Goal: Transaction & Acquisition: Purchase product/service

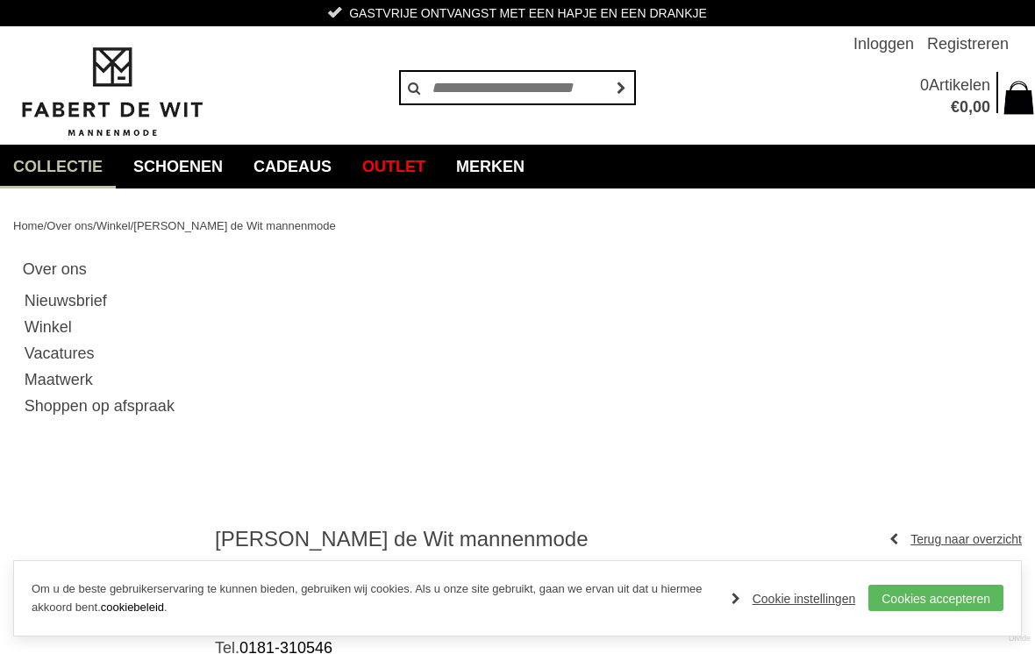
click at [0, 0] on link "Jassen" at bounding box center [0, 0] width 0 height 0
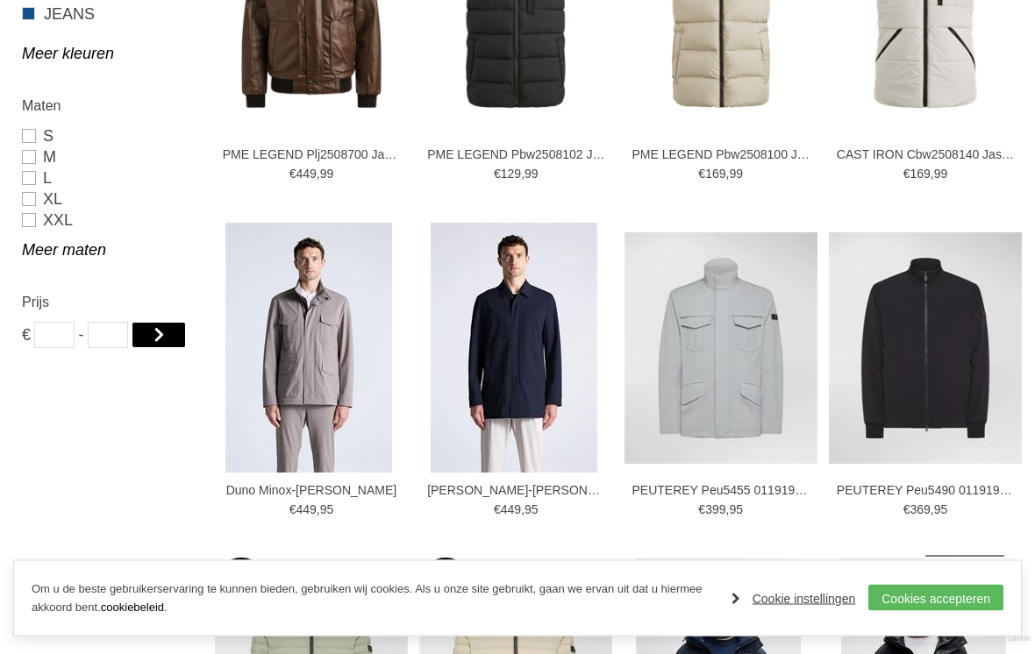
scroll to position [1108, 0]
click at [963, 611] on link "Cookies accepteren" at bounding box center [935, 598] width 135 height 26
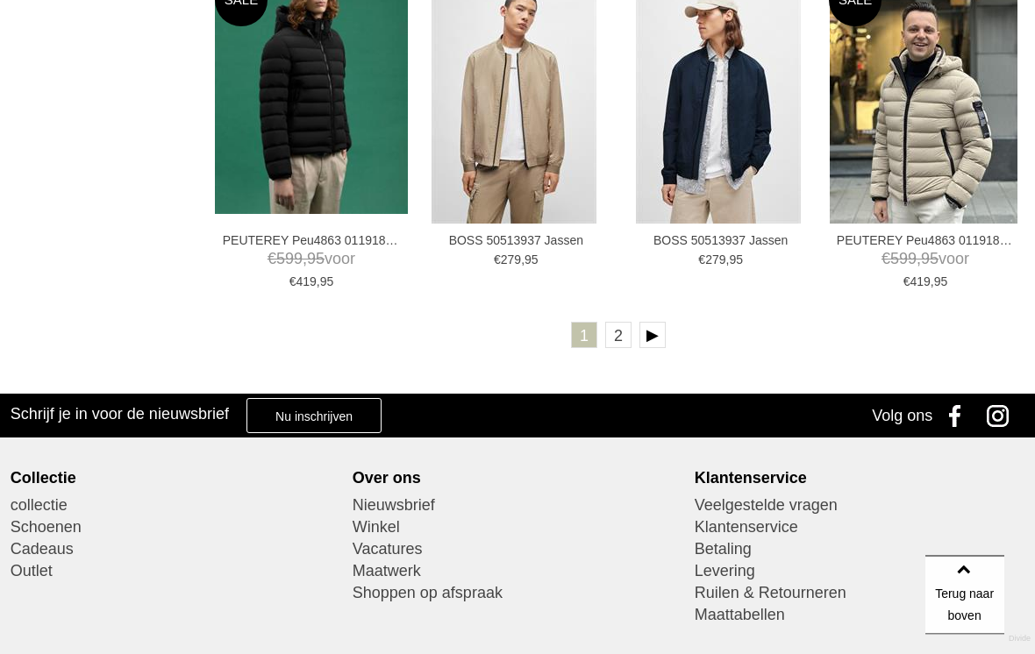
scroll to position [3034, 0]
click at [653, 341] on link at bounding box center [652, 335] width 26 height 26
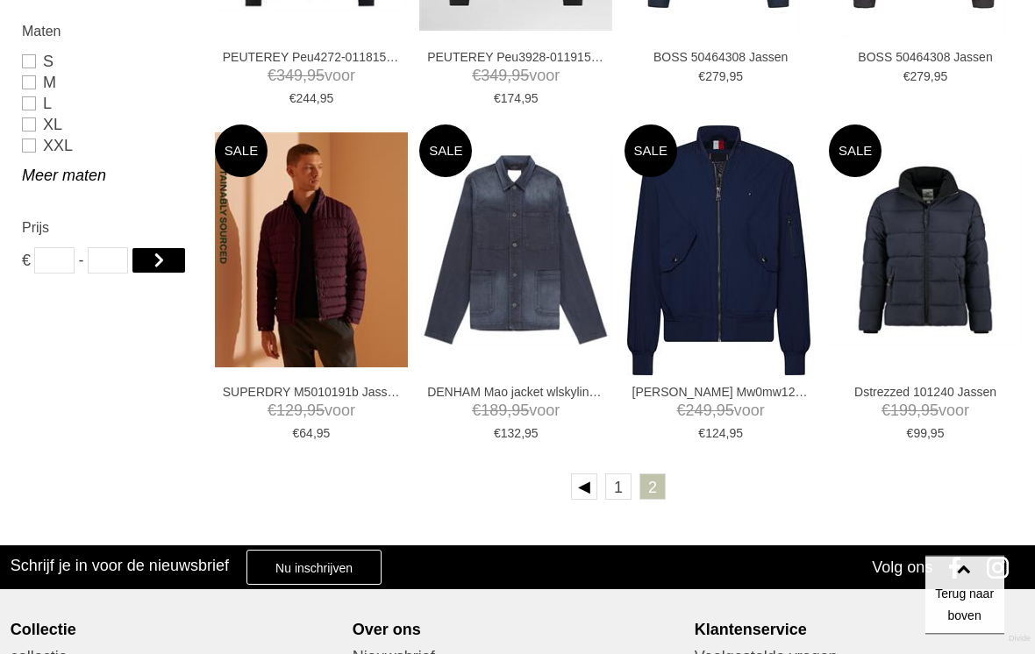
scroll to position [1182, 0]
click at [0, 0] on img at bounding box center [0, 0] width 0 height 0
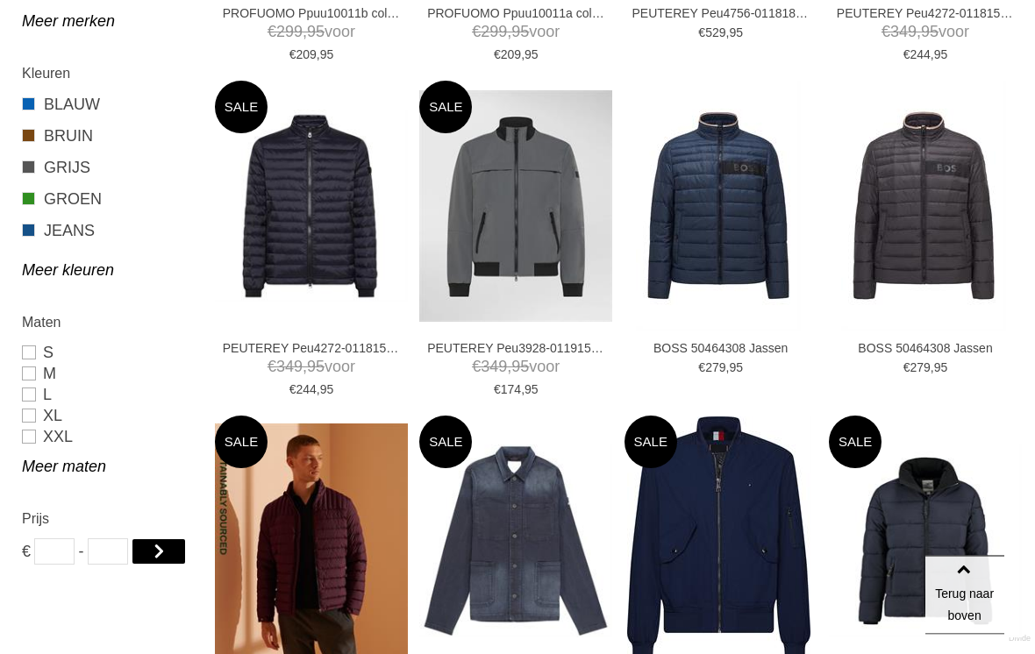
scroll to position [891, 0]
click at [728, 219] on img at bounding box center [718, 206] width 165 height 250
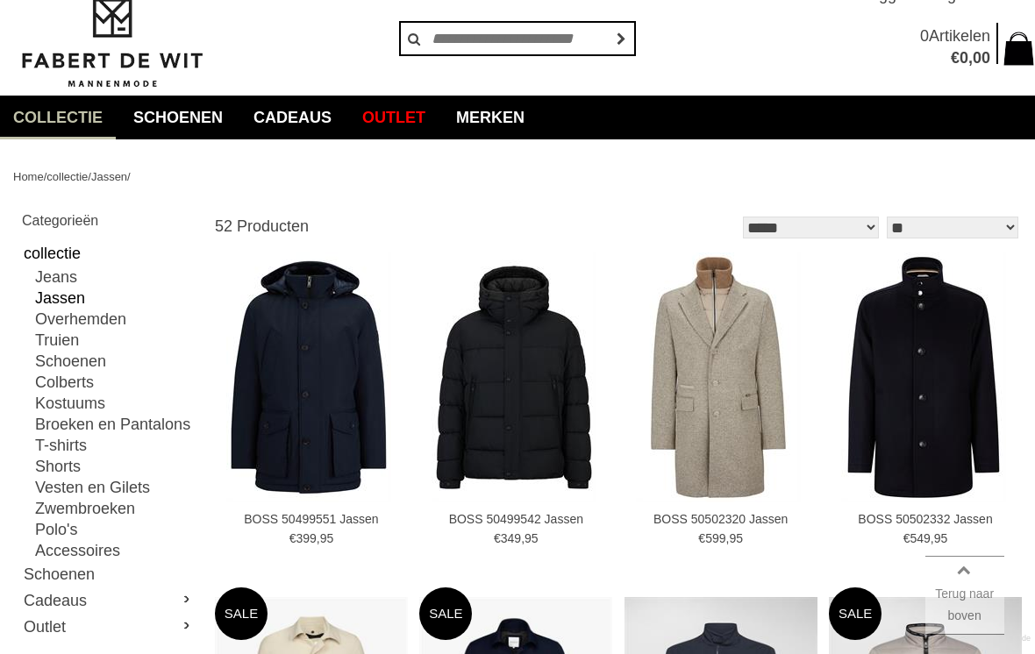
scroll to position [0, 0]
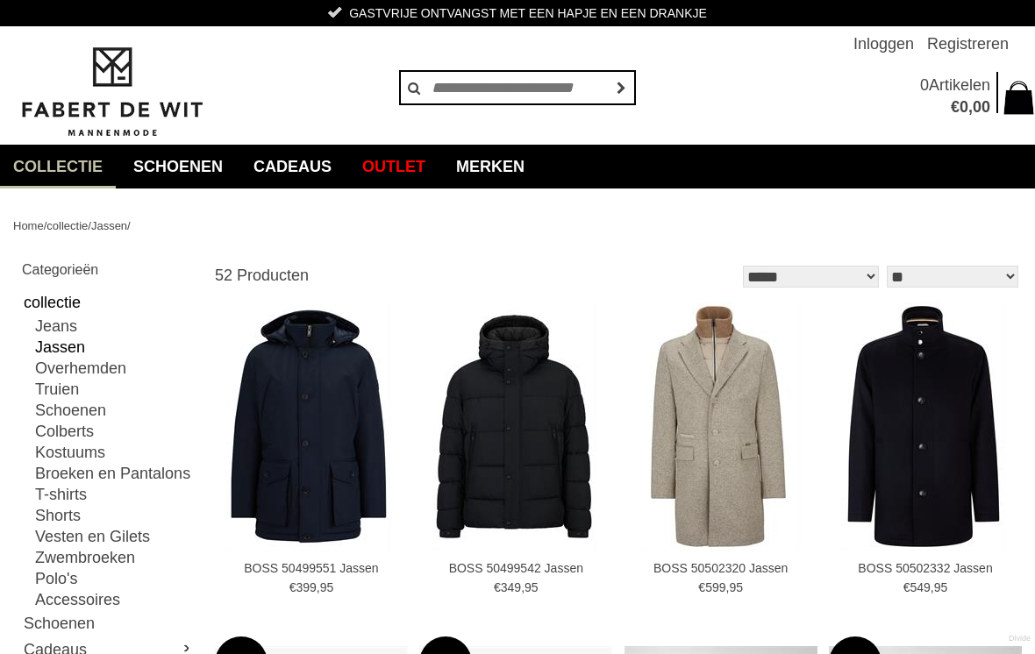
click at [78, 396] on link "Truien" at bounding box center [115, 389] width 160 height 21
type input "**"
type input "***"
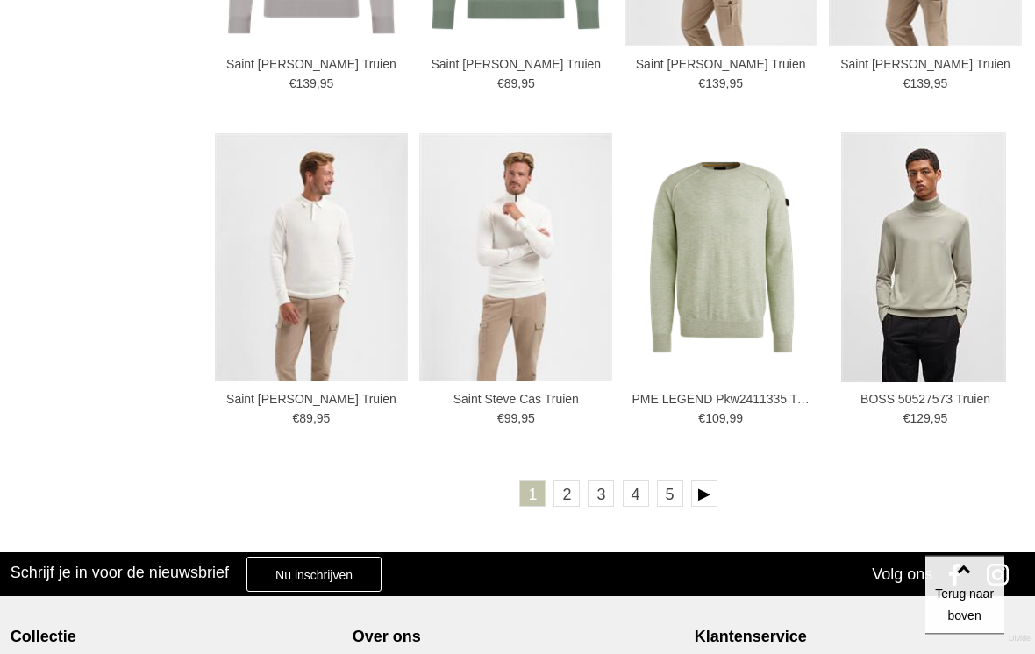
scroll to position [2875, 0]
click at [711, 496] on link at bounding box center [704, 494] width 26 height 26
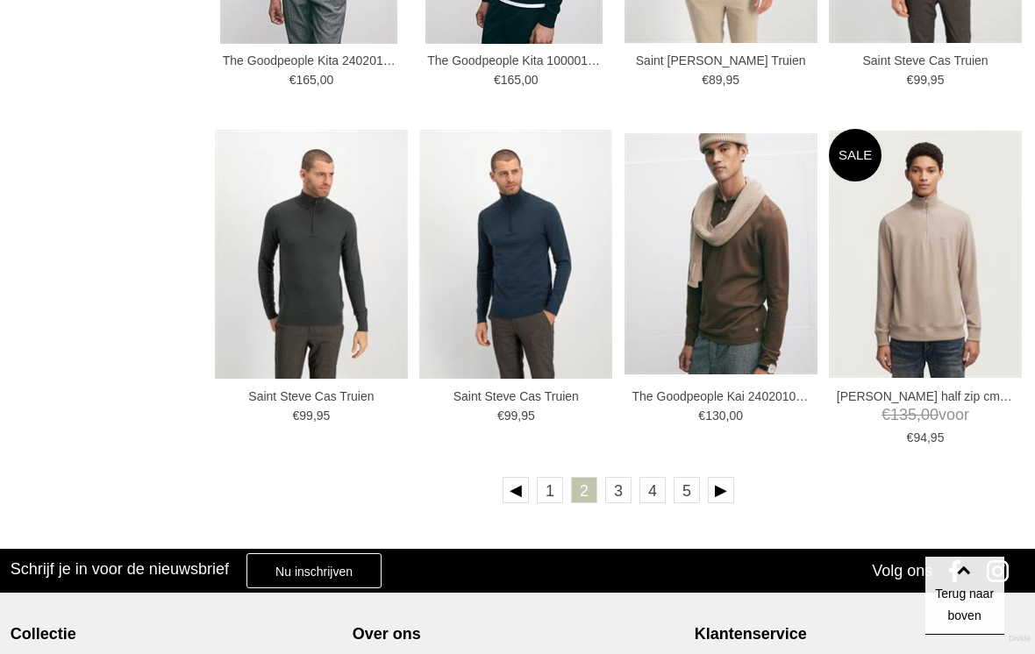
scroll to position [2931, 0]
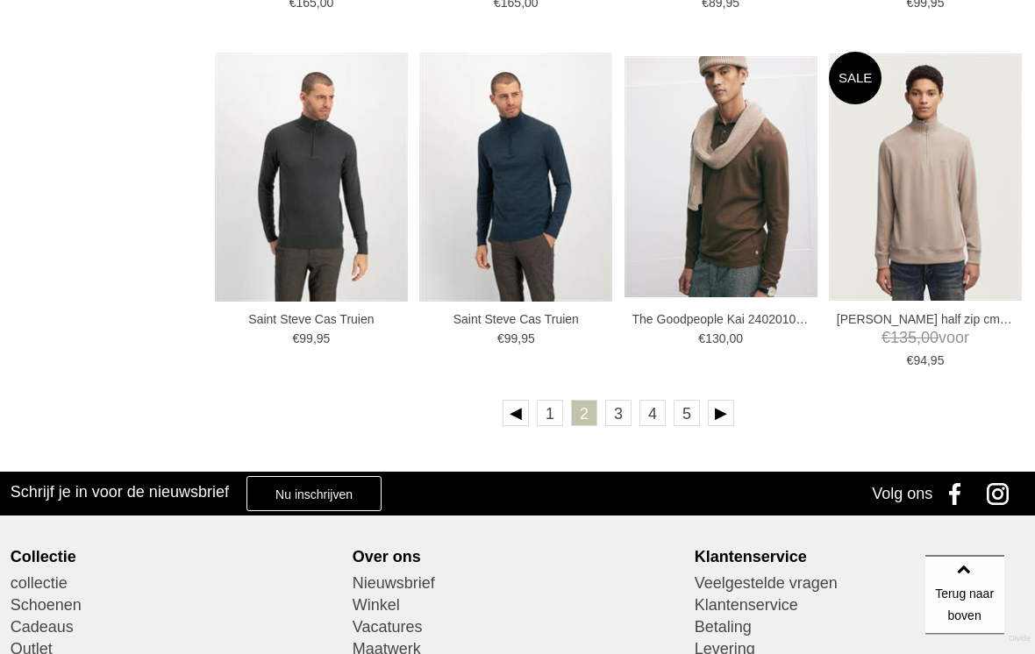
click at [728, 410] on link at bounding box center [721, 414] width 26 height 26
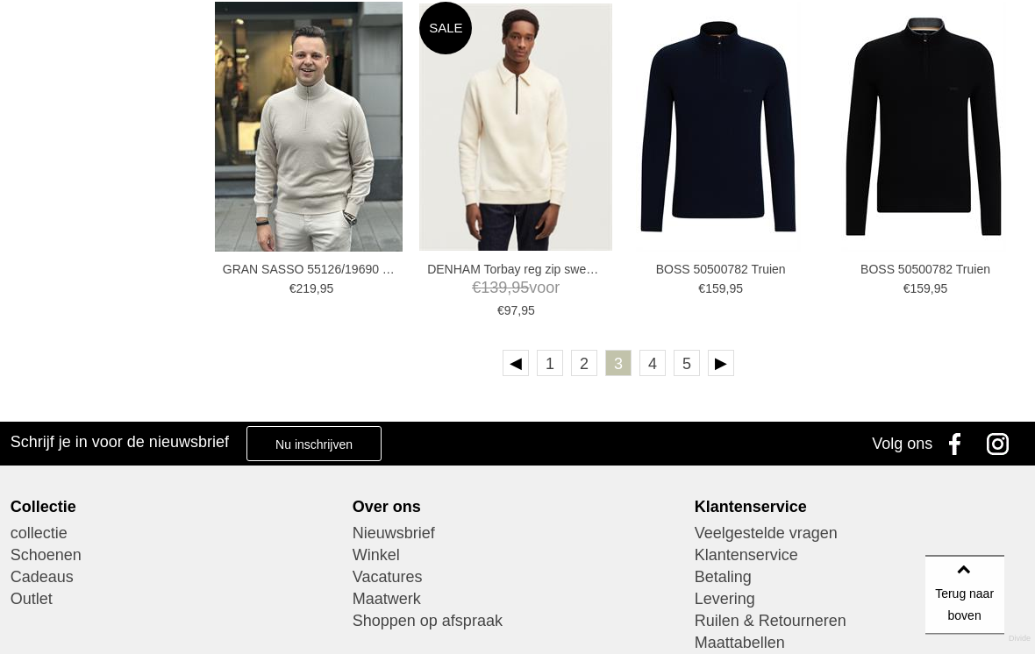
scroll to position [2982, 0]
click at [727, 361] on link at bounding box center [721, 363] width 26 height 26
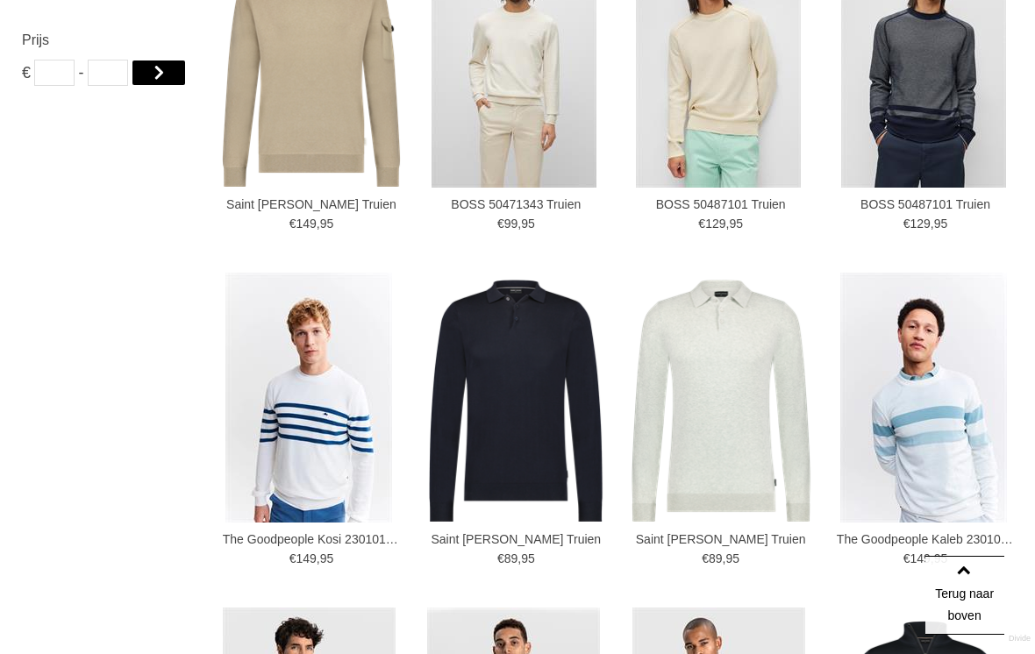
scroll to position [1371, 0]
